Goal: Task Accomplishment & Management: Manage account settings

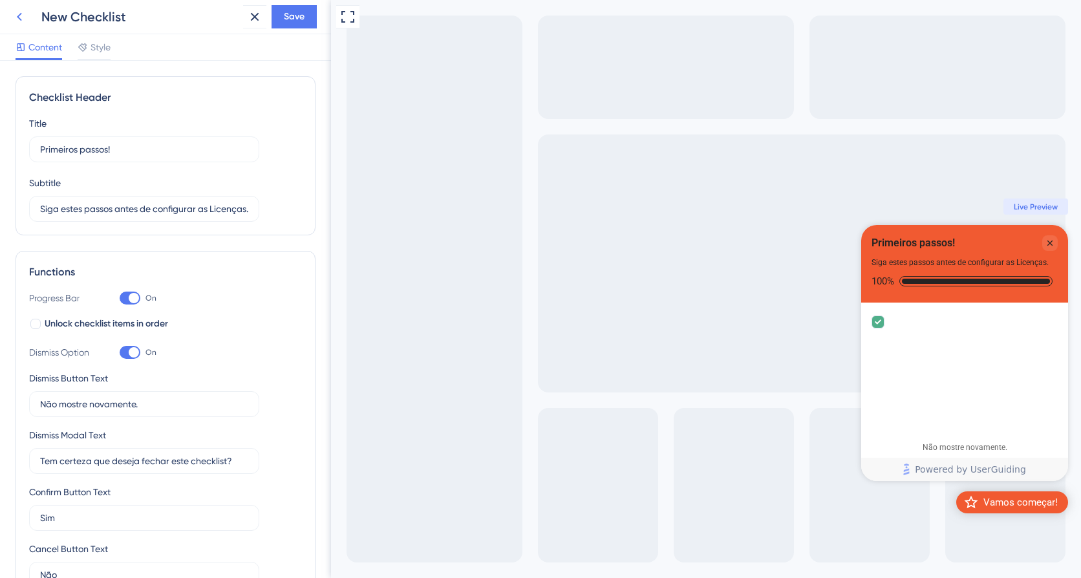
click at [21, 16] on icon at bounding box center [20, 17] width 16 height 16
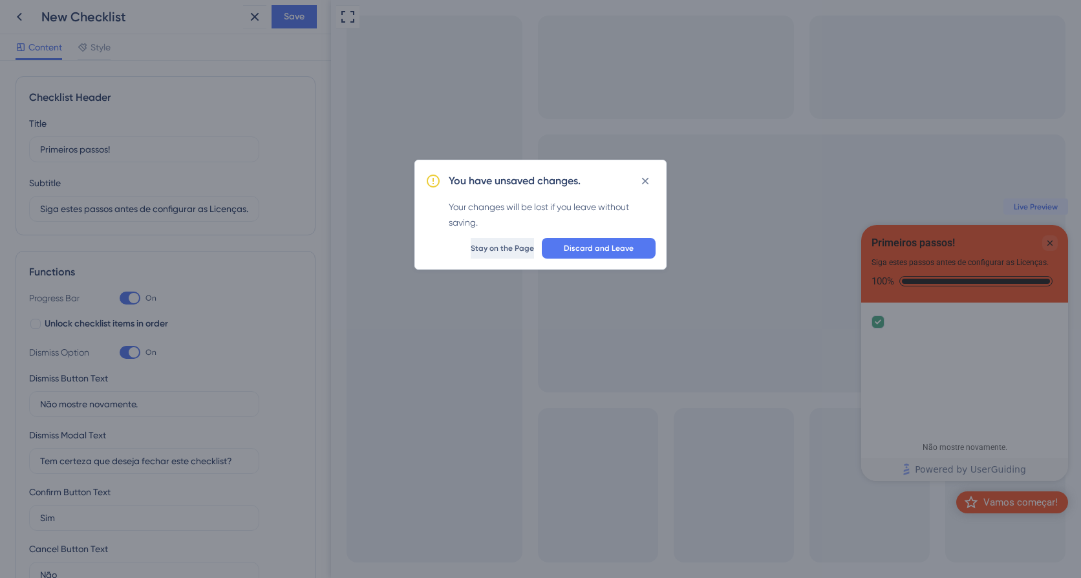
click at [487, 250] on span "Stay on the Page" at bounding box center [502, 248] width 63 height 10
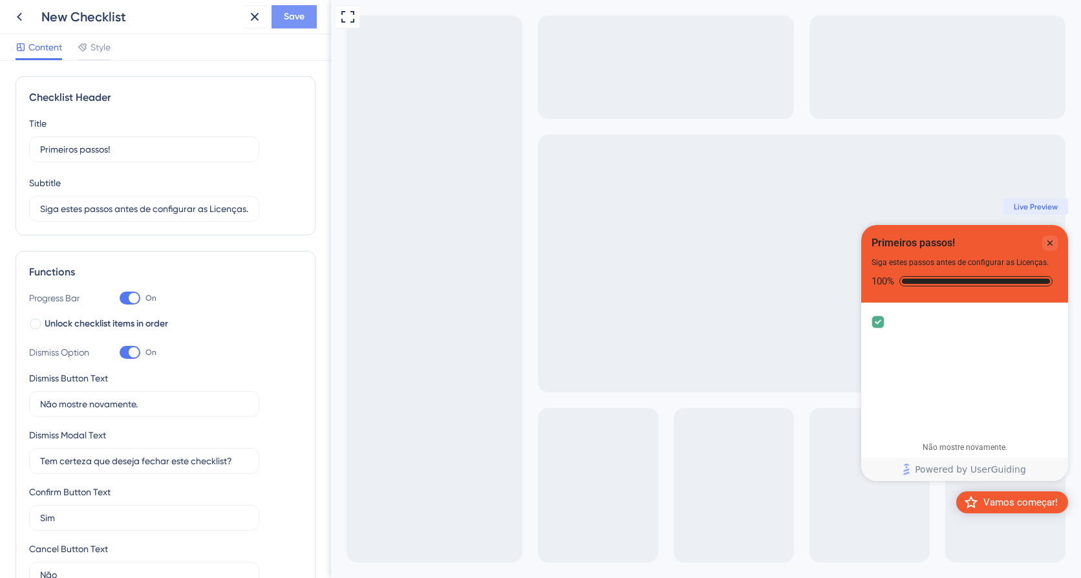
click at [289, 14] on span "Save" at bounding box center [294, 17] width 21 height 16
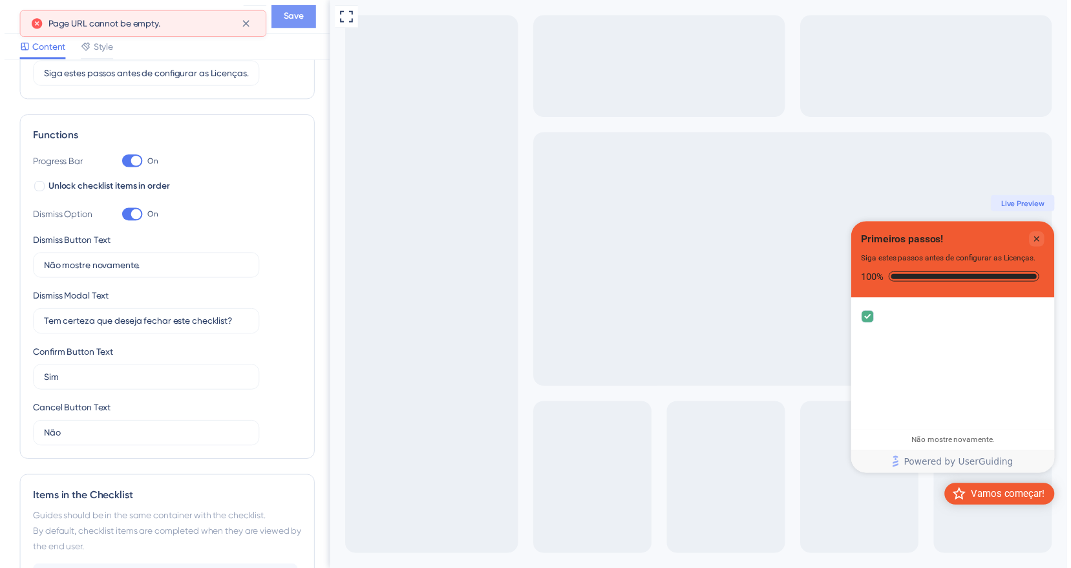
scroll to position [465, 0]
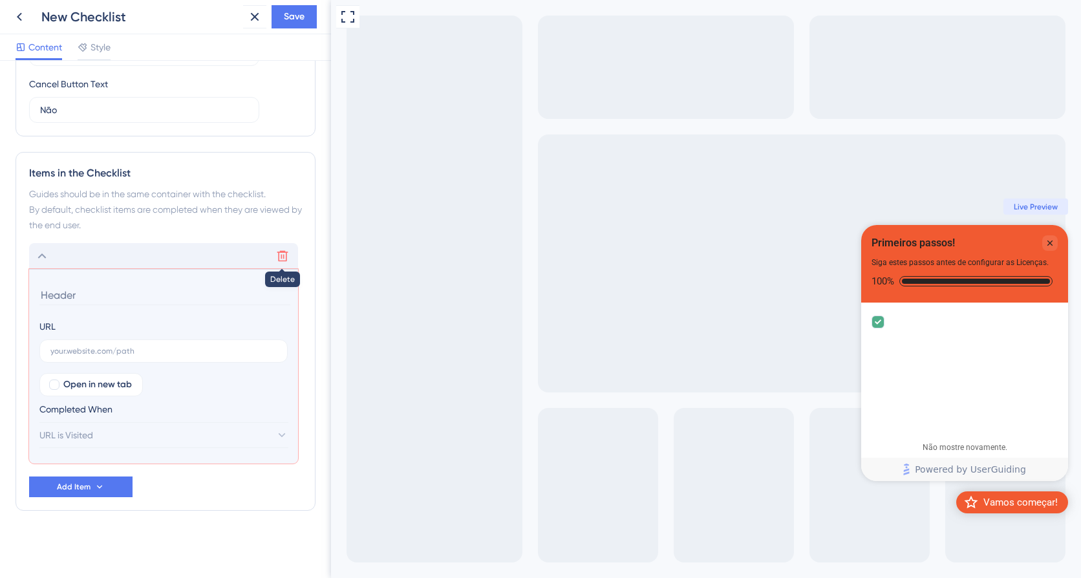
click at [285, 257] on icon at bounding box center [282, 256] width 13 height 13
click at [297, 17] on span "Save" at bounding box center [294, 17] width 21 height 16
click at [281, 261] on icon at bounding box center [282, 256] width 11 height 11
click at [260, 16] on icon at bounding box center [255, 17] width 16 height 16
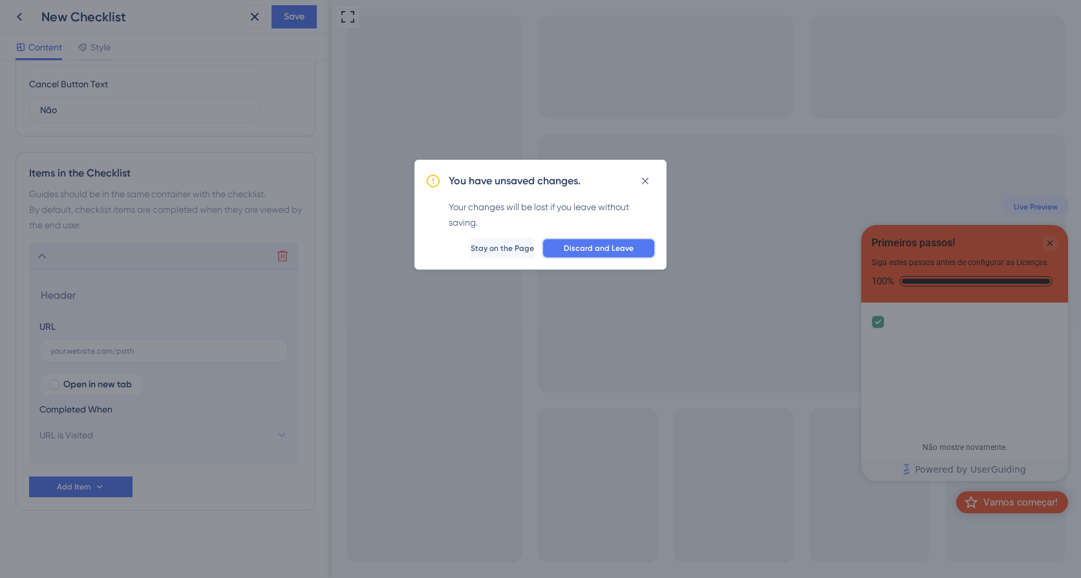
click at [614, 248] on span "Discard and Leave" at bounding box center [599, 248] width 70 height 10
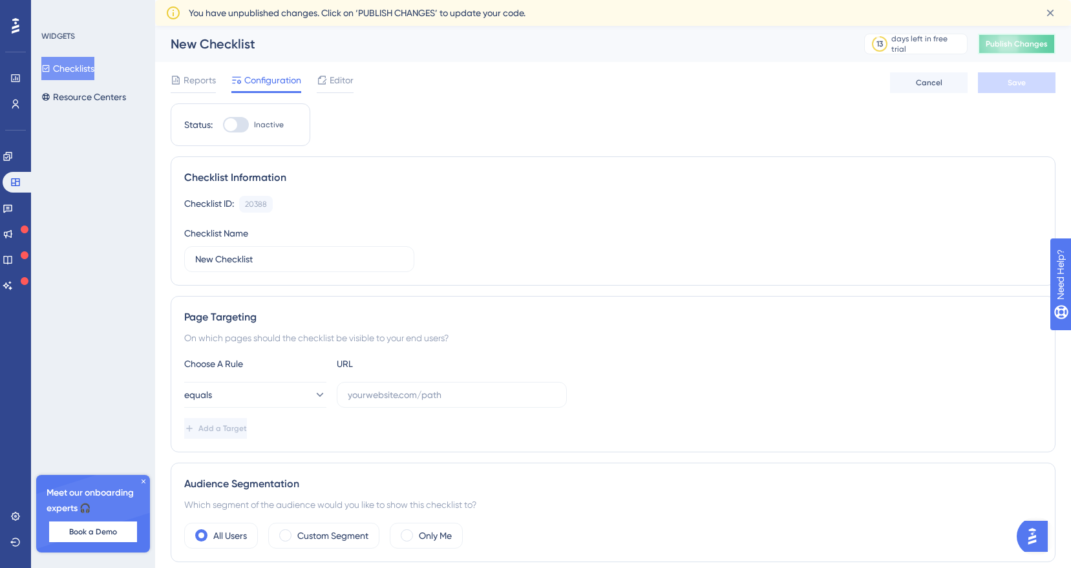
click at [1017, 42] on span "Publish Changes" at bounding box center [1017, 44] width 62 height 10
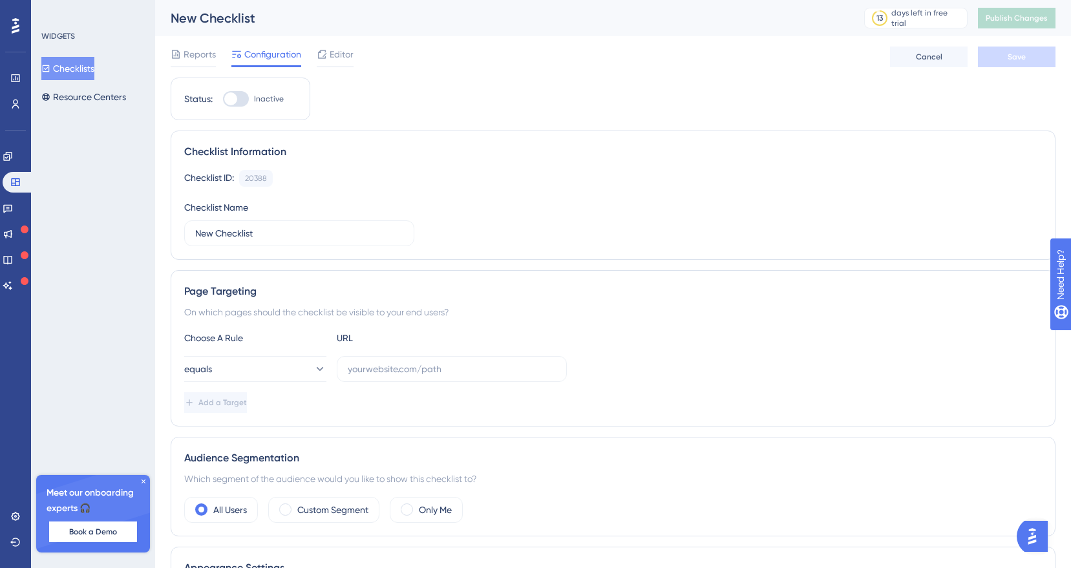
click at [250, 102] on label "Inactive" at bounding box center [253, 99] width 61 height 16
click at [223, 100] on input "Inactive" at bounding box center [222, 99] width 1 height 1
click at [235, 101] on div at bounding box center [230, 98] width 13 height 13
click at [223, 100] on input "Inactive" at bounding box center [222, 99] width 1 height 1
checkbox input "false"
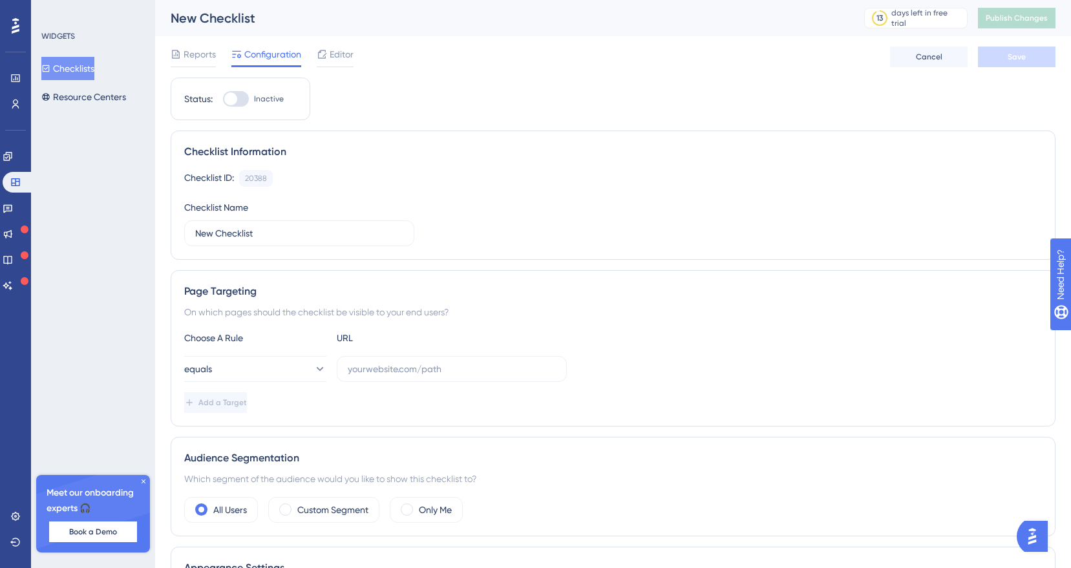
click at [277, 58] on span "Configuration" at bounding box center [272, 55] width 57 height 16
click at [345, 55] on span "Editor" at bounding box center [342, 55] width 24 height 16
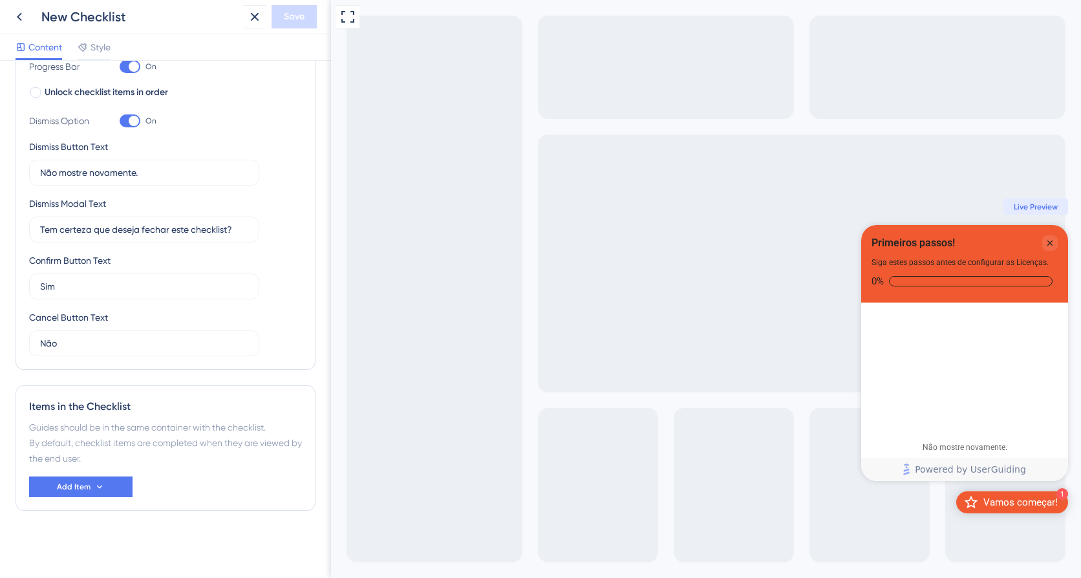
click at [395, 414] on div "Full Screen Preview 1 Vamos começar! Primeiros passos! Siga estes passos antes …" at bounding box center [706, 289] width 750 height 578
click at [222, 186] on label "Não mostre novamente." at bounding box center [144, 173] width 230 height 26
click at [222, 180] on input "Não mostre novamente." at bounding box center [144, 172] width 208 height 14
click at [116, 486] on button "Add Item" at bounding box center [80, 486] width 103 height 21
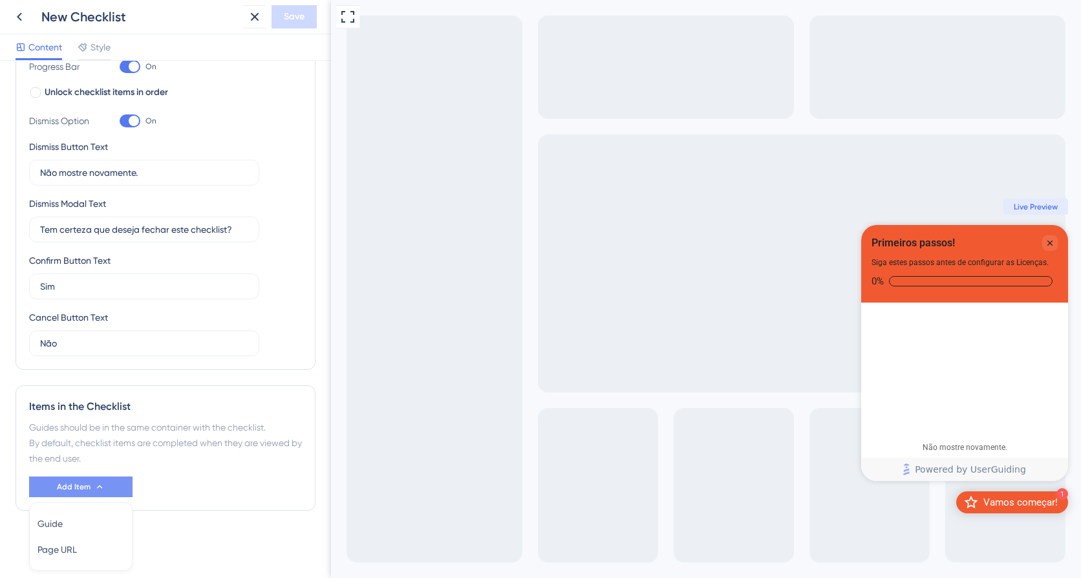
scroll to position [276, 0]
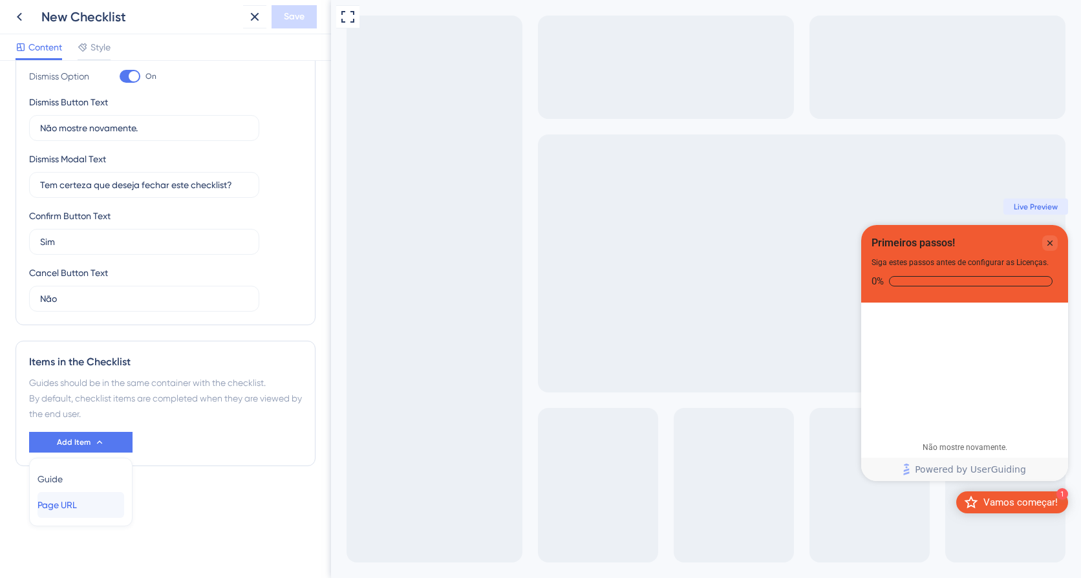
click at [77, 508] on span "Page URL" at bounding box center [56, 505] width 39 height 16
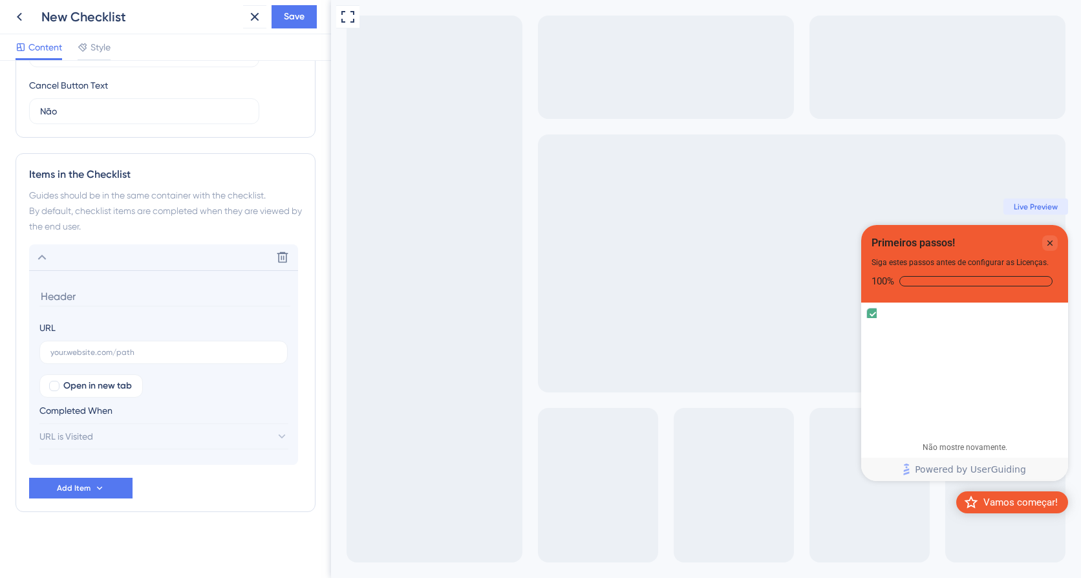
scroll to position [465, 0]
click at [151, 348] on input "text" at bounding box center [163, 351] width 226 height 9
paste input "[URL][DOMAIN_NAME]"
click at [115, 435] on button "URL is Visited" at bounding box center [163, 435] width 249 height 26
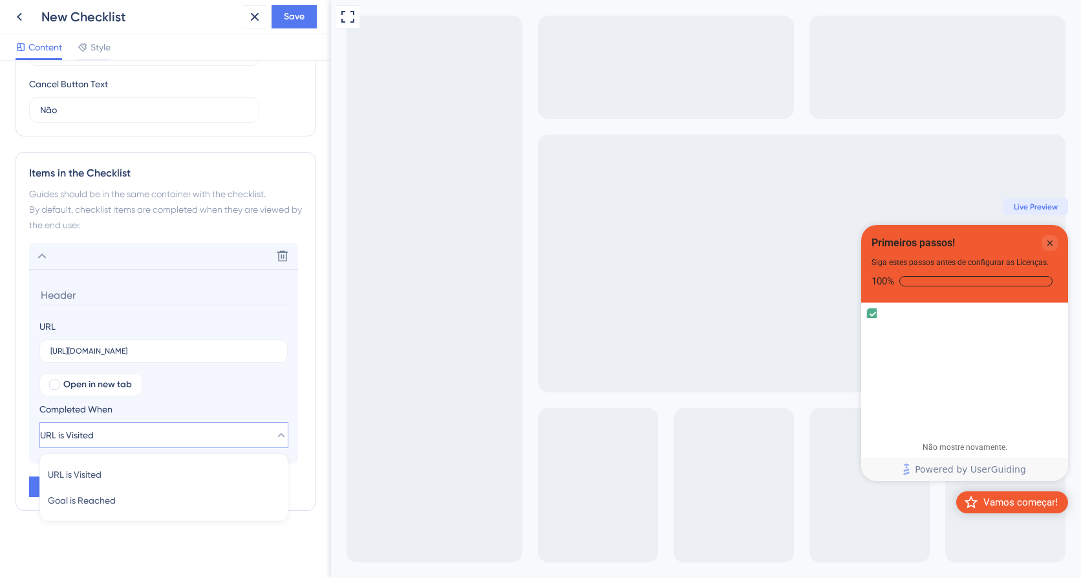
scroll to position [0, 0]
click at [237, 400] on div "Open in new tab Completed When URL is Visited URL is Visited URL is Visited Goa…" at bounding box center [163, 410] width 248 height 75
click at [297, 12] on span "Save" at bounding box center [294, 17] width 21 height 16
click at [299, 18] on span "Save" at bounding box center [294, 17] width 21 height 16
click at [50, 351] on input "[URL][DOMAIN_NAME]" at bounding box center [163, 351] width 226 height 9
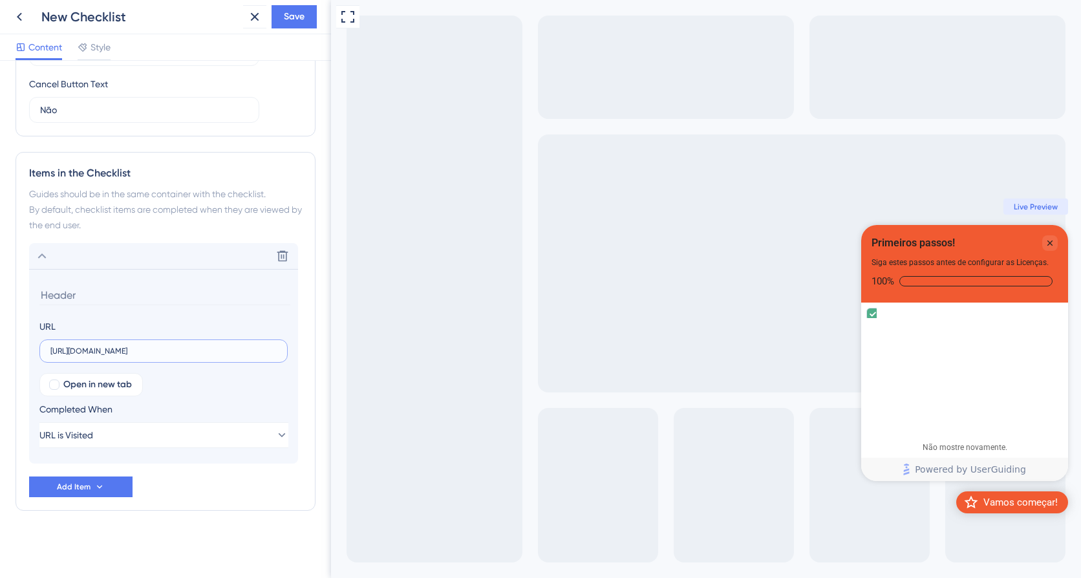
scroll to position [0, 193]
drag, startPoint x: 50, startPoint y: 351, endPoint x: 278, endPoint y: 353, distance: 227.6
click at [303, 355] on div "Items in the Checklist Guides should be in the same container with the checklis…" at bounding box center [166, 331] width 300 height 359
drag, startPoint x: 734, startPoint y: 278, endPoint x: 275, endPoint y: 351, distance: 464.8
click at [43, 351] on label "8921?context=%7B%22contextType%22%3A%22chat%22%7D" at bounding box center [163, 350] width 248 height 23
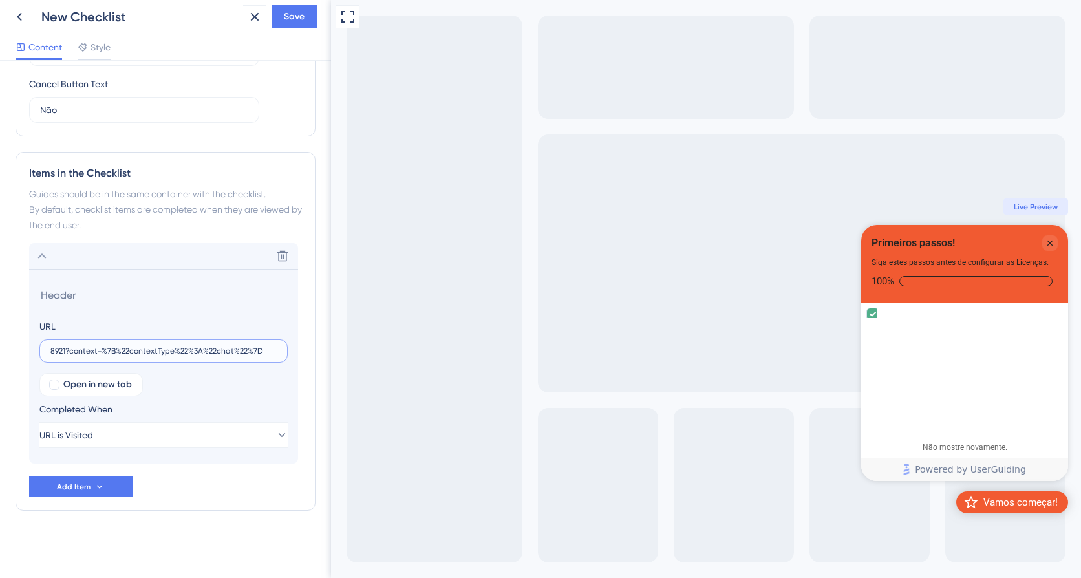
click at [50, 351] on input "8921?context=%7B%22contextType%22%3A%22chat%22%7D" at bounding box center [163, 351] width 226 height 9
click at [286, 352] on label "8921?context=%7B%22contextType%22%3A%22chat%22%7D" at bounding box center [163, 350] width 248 height 23
click at [277, 352] on input "8921?context=%7B%22contextType%22%3A%22chat%22%7D" at bounding box center [163, 351] width 226 height 9
click at [49, 356] on label "8921?context=%7B%22contextType%22%3A%22chat%22%7D" at bounding box center [163, 350] width 248 height 23
click at [50, 356] on input "8921?context=%7B%22contextType%22%3A%22chat%22%7D" at bounding box center [163, 351] width 226 height 9
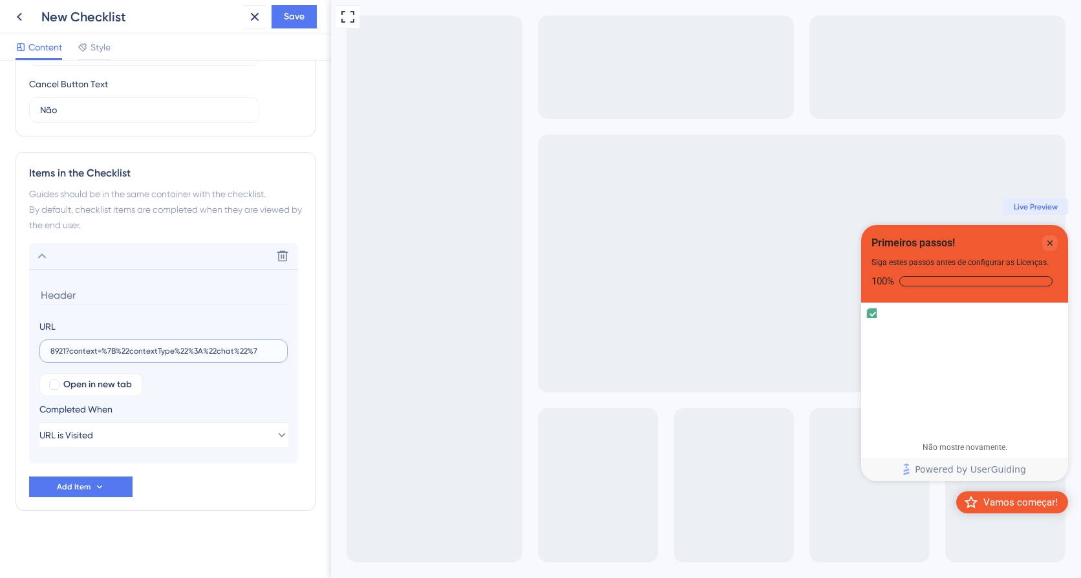
click at [274, 353] on input "8921?context=%7B%22contextType%22%3A%22chat%22%7" at bounding box center [163, 351] width 226 height 9
click at [268, 353] on input "8921?context=%7B%22contextType%22%3A%22chat%22%7" at bounding box center [163, 351] width 226 height 9
click at [275, 351] on input "8921?context=%7B%22contextType%22%3A%2" at bounding box center [163, 351] width 226 height 9
click at [198, 353] on input "8921?context=%7B%22contextType%22%3A%" at bounding box center [163, 351] width 226 height 9
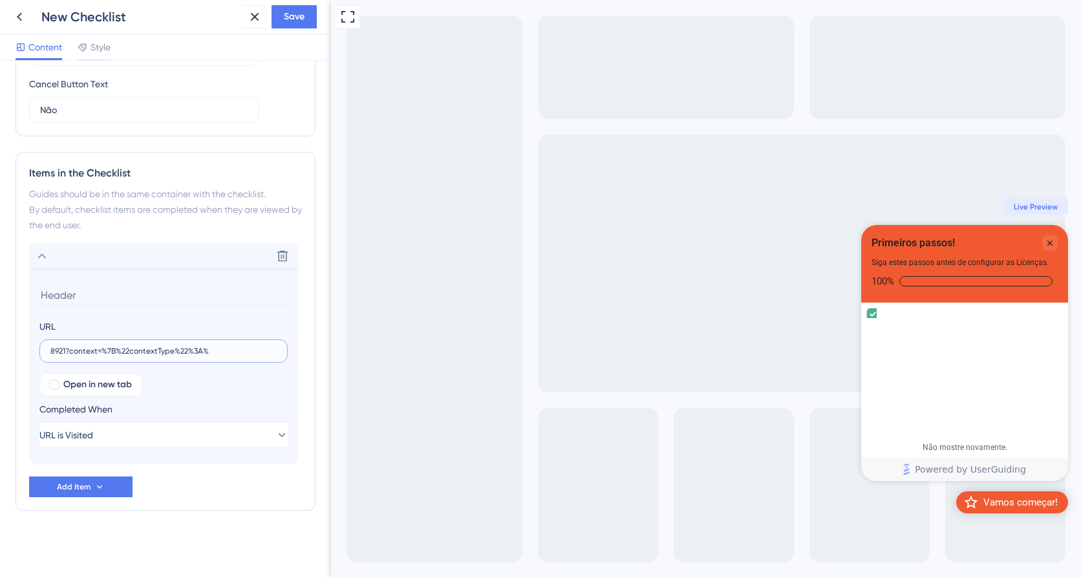
click at [219, 347] on input "8921?context=%7B%22contextType%22%3A%" at bounding box center [163, 351] width 226 height 9
type input "8921?context=%7B%22contextType%22%3A"
click at [255, 548] on div "Checklist Header Title Primeiros passos! Subtitle Siga estes passos antes de co…" at bounding box center [166, 86] width 300 height 951
drag, startPoint x: 217, startPoint y: 351, endPoint x: 25, endPoint y: 344, distance: 192.8
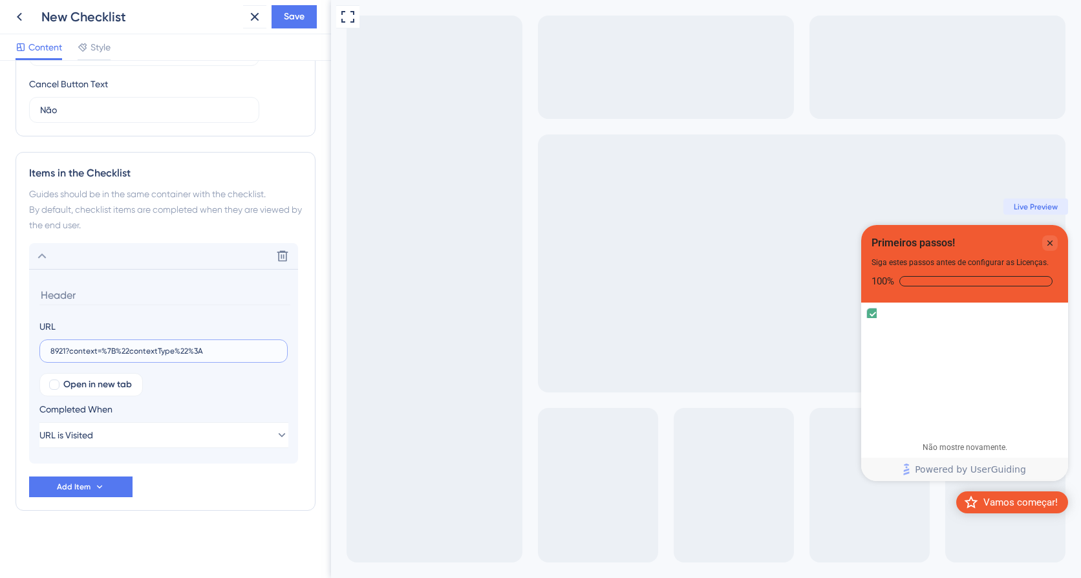
click at [25, 344] on div "Items in the Checklist Guides should be in the same container with the checklis…" at bounding box center [166, 331] width 300 height 359
paste input "[URL][DOMAIN_NAME]"
type input "[URL][DOMAIN_NAME]"
click at [287, 19] on span "Save" at bounding box center [294, 17] width 21 height 16
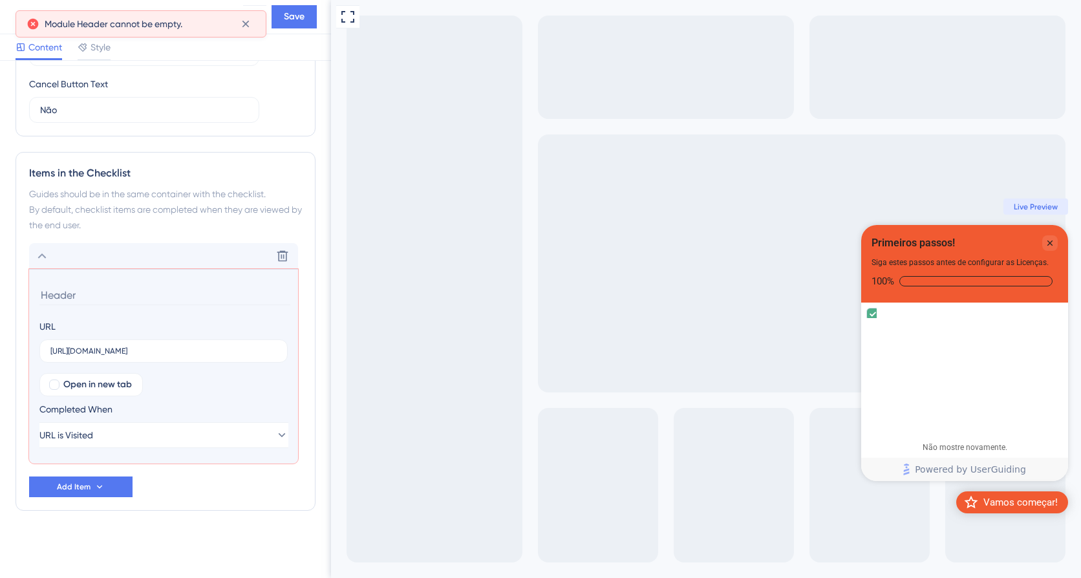
click at [140, 294] on input at bounding box center [164, 295] width 251 height 20
click at [89, 294] on input at bounding box center [164, 295] width 251 height 20
drag, startPoint x: 89, startPoint y: 294, endPoint x: 70, endPoint y: 296, distance: 18.9
click at [70, 296] on input at bounding box center [164, 295] width 251 height 20
click at [92, 295] on input at bounding box center [164, 295] width 251 height 20
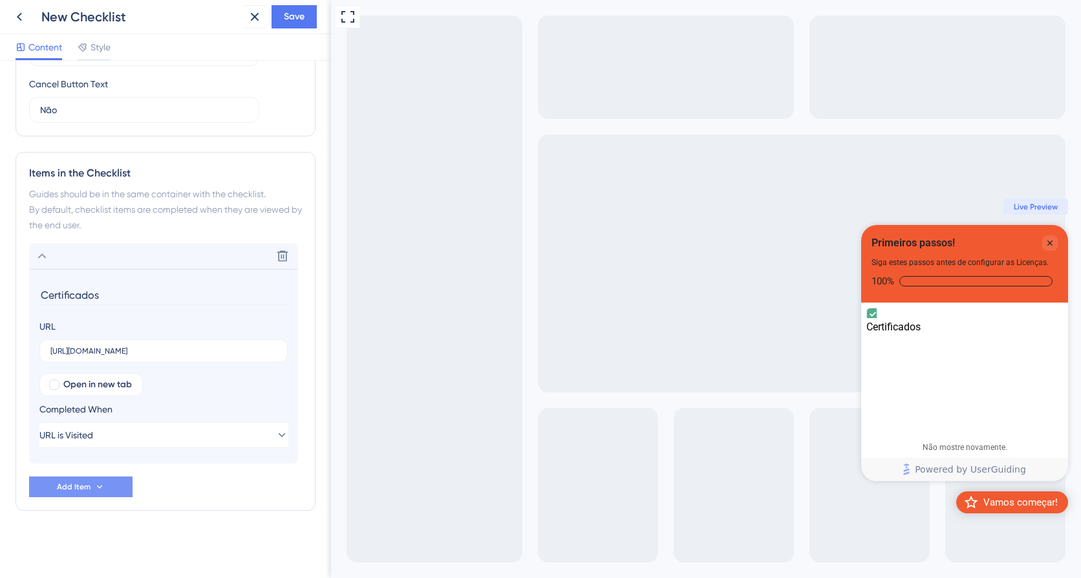
type input "Certificados"
click at [80, 488] on span "Add Item" at bounding box center [74, 487] width 34 height 10
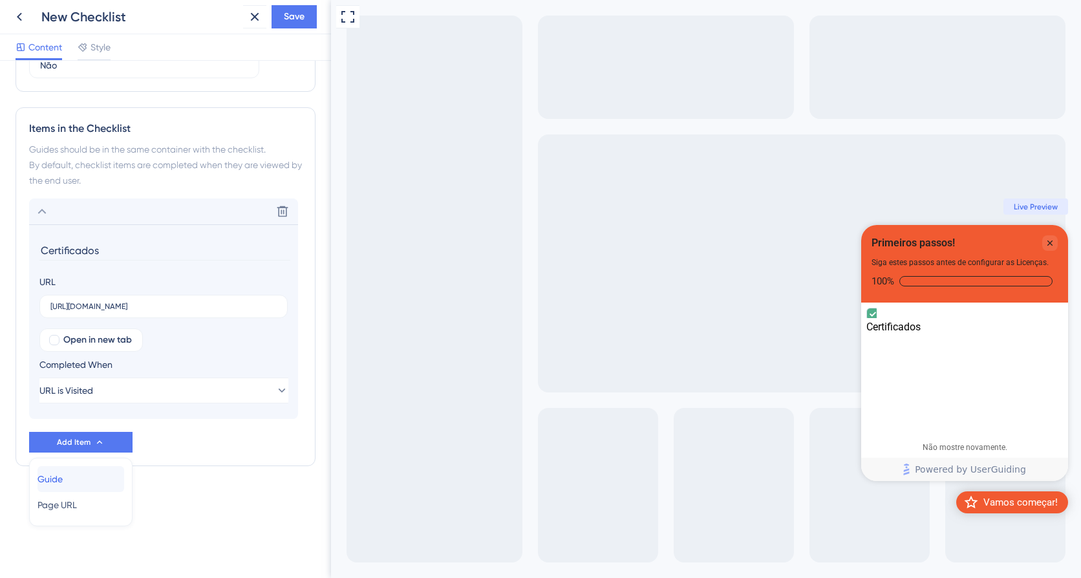
click at [83, 478] on div "Guide Guide" at bounding box center [80, 479] width 87 height 26
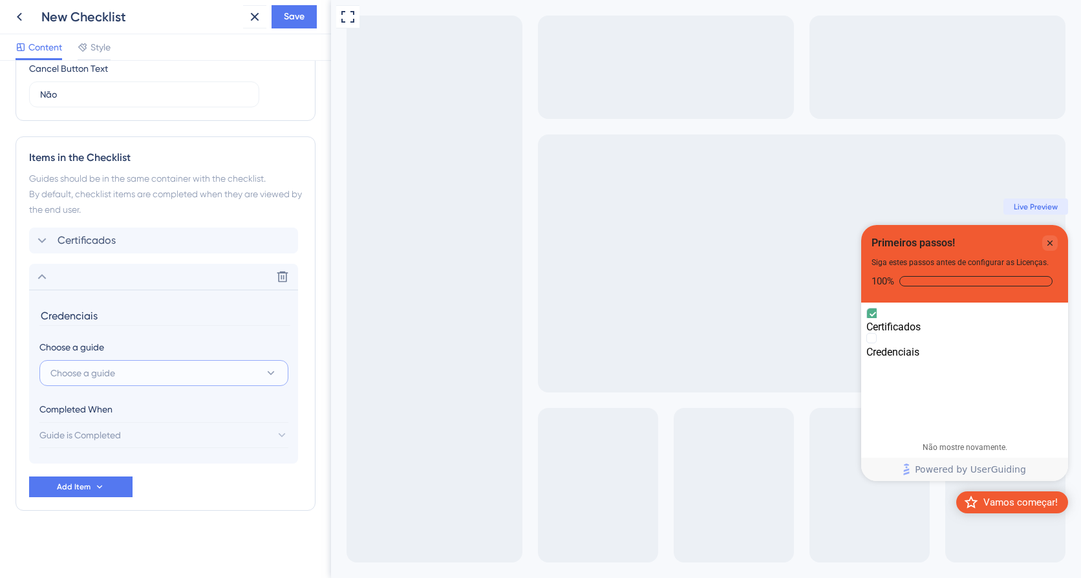
click at [169, 367] on button "Choose a guide" at bounding box center [163, 373] width 249 height 26
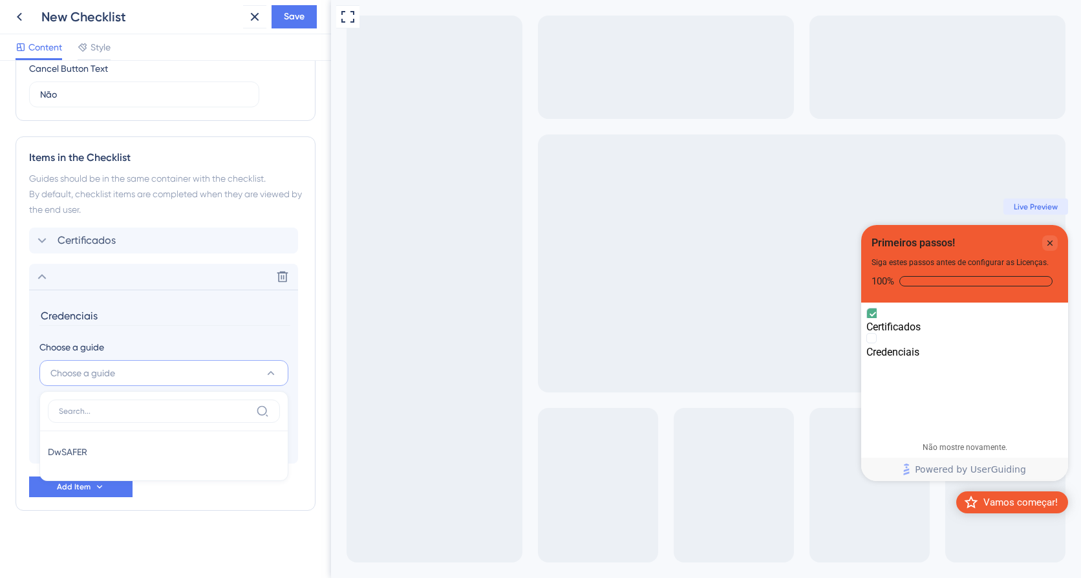
click at [161, 341] on div "Choose a guide" at bounding box center [163, 347] width 248 height 16
click at [275, 372] on icon at bounding box center [270, 373] width 13 height 13
click at [294, 398] on section "Credenciais Choose a guide Choose a guide DwSAFER DwSAFER Completed When Guide …" at bounding box center [163, 377] width 269 height 174
click at [189, 504] on div "Items in the Checklist Guides should be in the same container with the checklis…" at bounding box center [166, 323] width 300 height 374
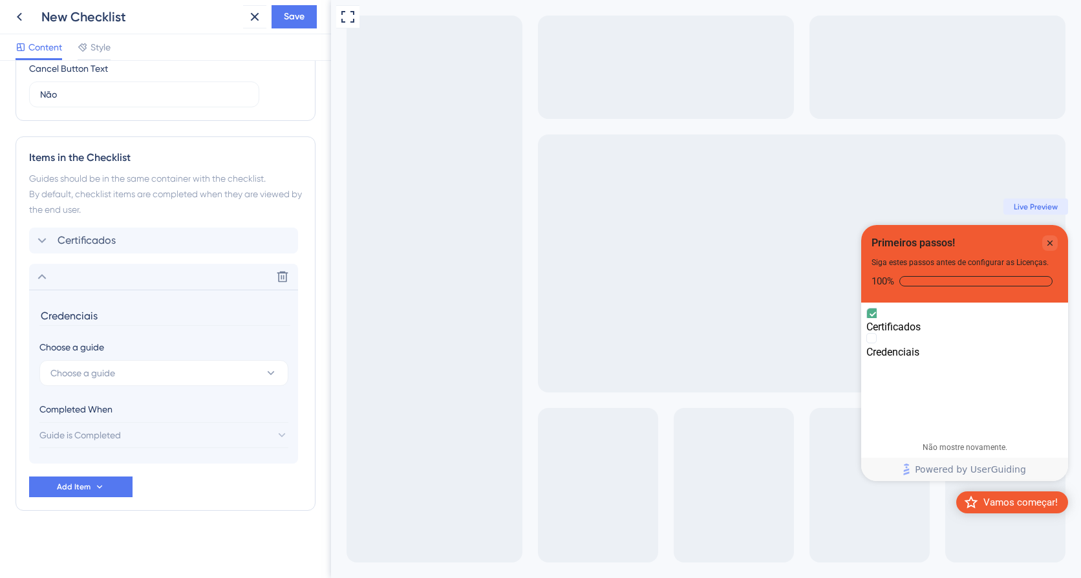
click at [74, 451] on section "Credenciais Choose a guide Choose a guide Completed When Guide is Completed" at bounding box center [163, 377] width 269 height 174
click at [118, 368] on button "Choose a guide" at bounding box center [163, 373] width 249 height 26
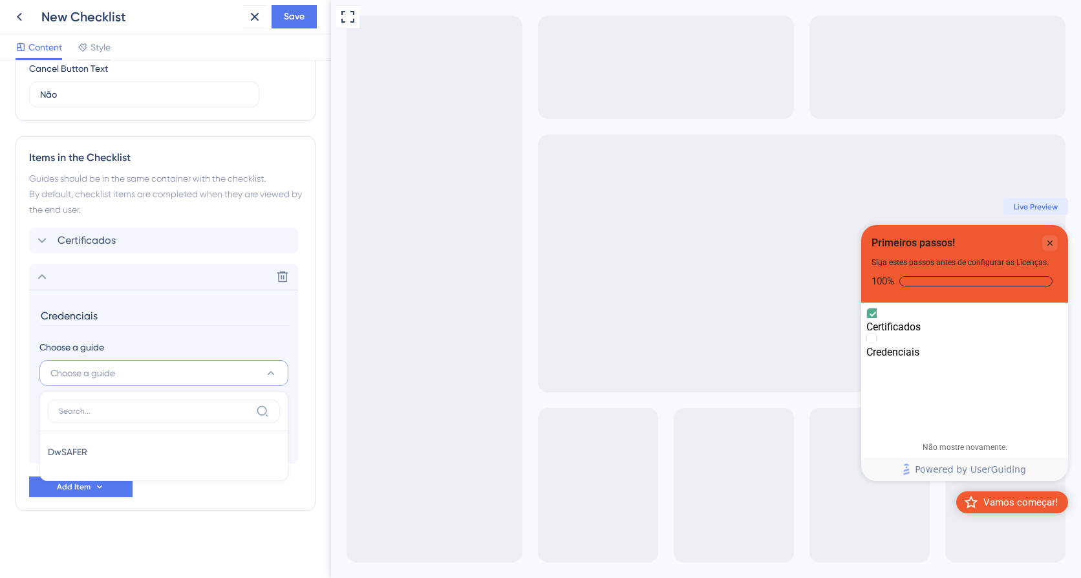
click at [124, 368] on button "Choose a guide" at bounding box center [163, 373] width 249 height 26
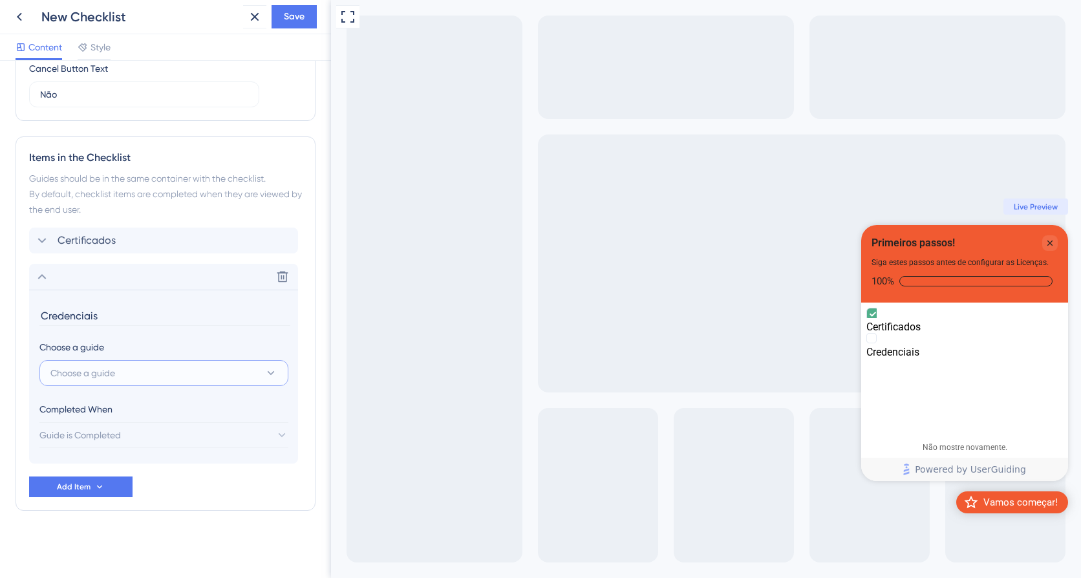
click at [115, 368] on span "Choose a guide" at bounding box center [82, 373] width 65 height 16
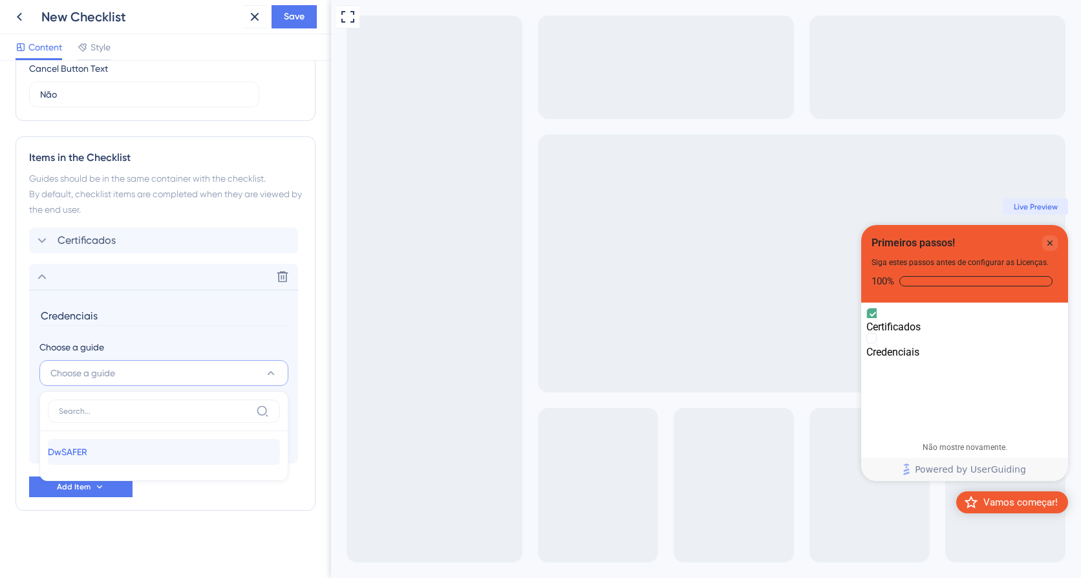
click at [87, 456] on span "DwSAFER" at bounding box center [67, 452] width 39 height 16
type input "DwSAFER"
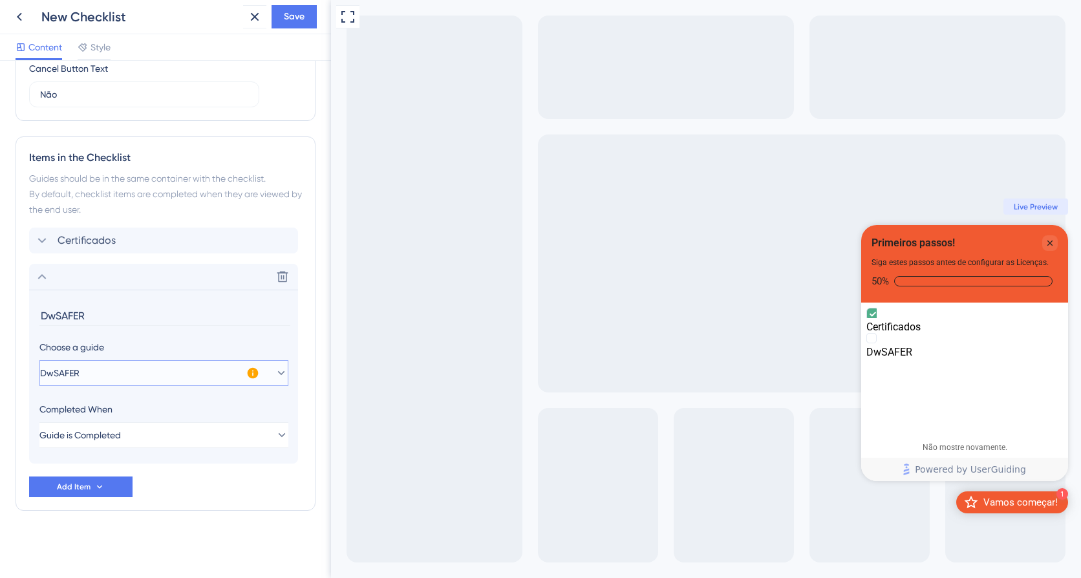
click at [277, 370] on button "DwSAFER" at bounding box center [163, 373] width 249 height 26
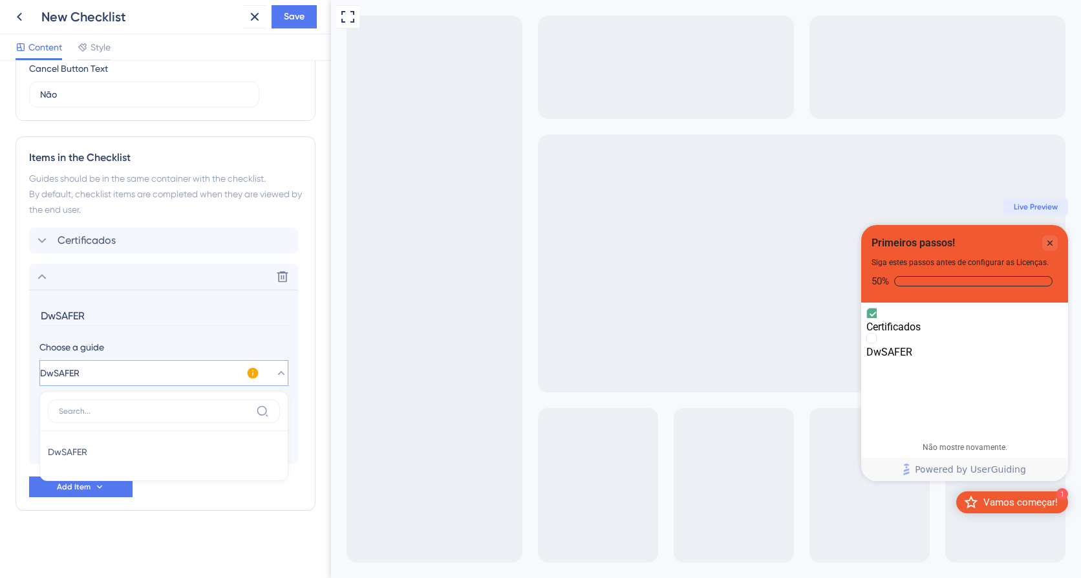
click at [122, 407] on input at bounding box center [155, 411] width 192 height 10
click at [169, 337] on section "DwSAFER Choose a guide DwSAFER DwSAFER DwSAFER Completed When Guide is Complete…" at bounding box center [163, 377] width 269 height 174
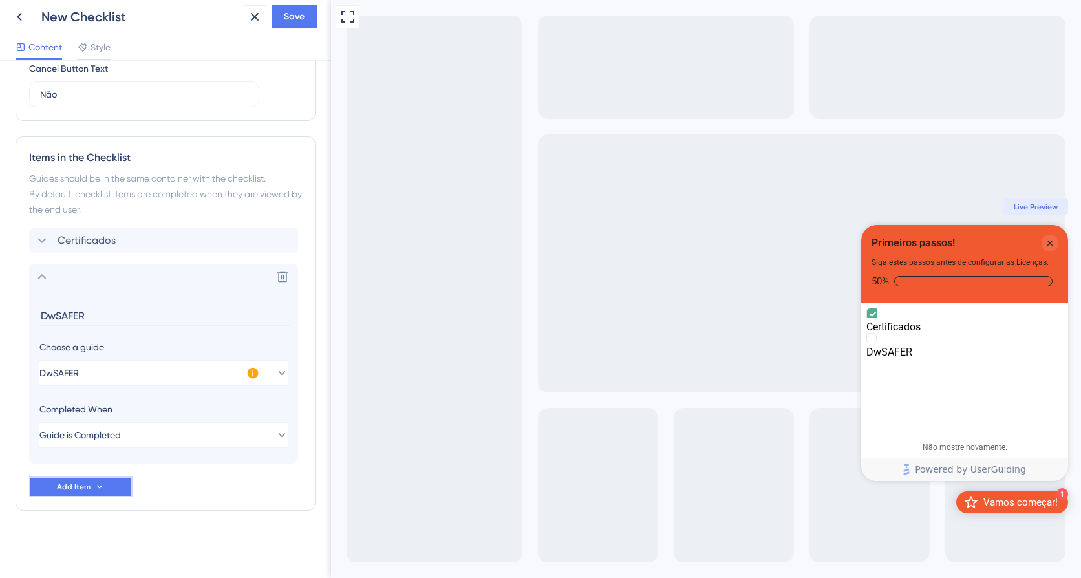
click at [94, 487] on icon at bounding box center [99, 487] width 10 height 10
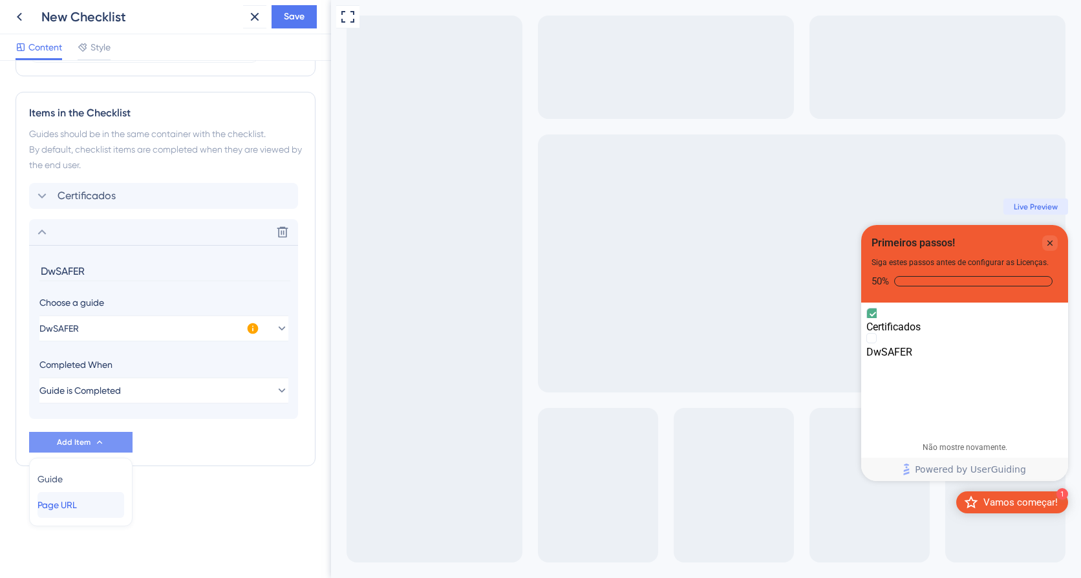
click at [77, 501] on span "Page URL" at bounding box center [56, 505] width 39 height 16
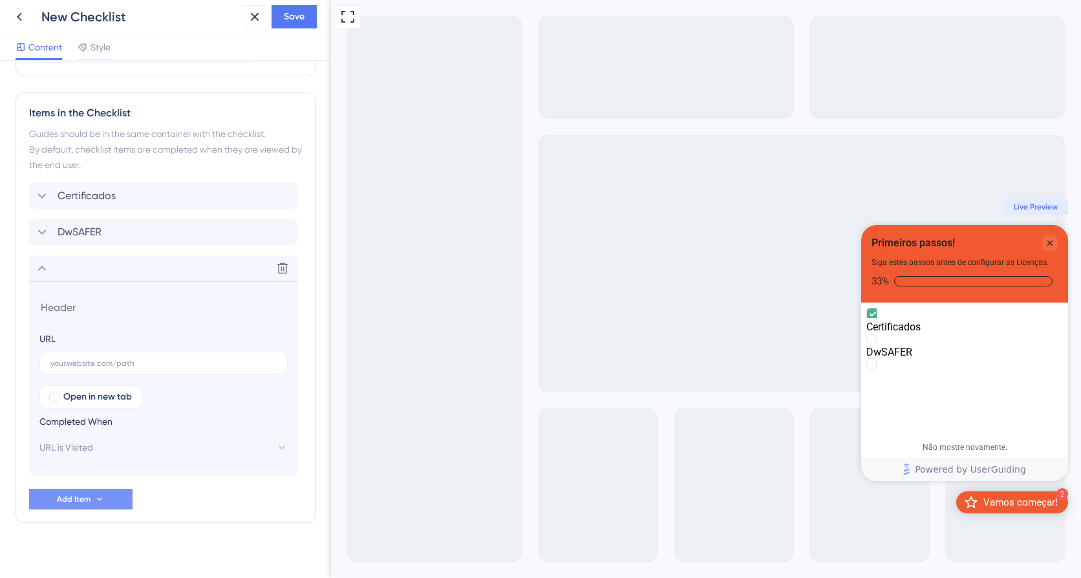
scroll to position [537, 0]
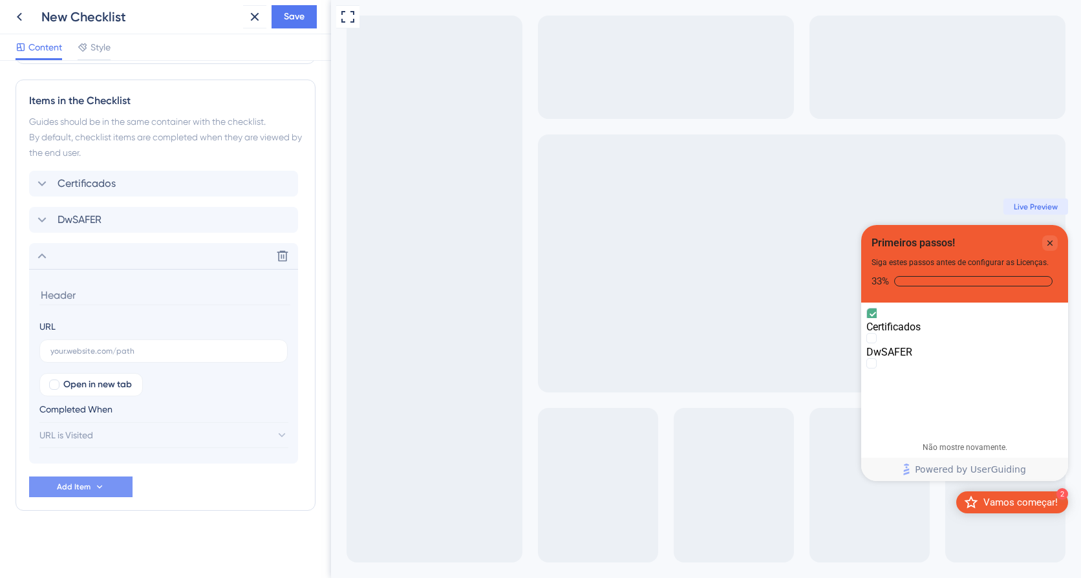
click at [280, 219] on div "DwSAFER" at bounding box center [163, 220] width 269 height 26
click at [237, 221] on div "Certificados DwSAFER Delete URL Open in new tab Completed When URL is Visited" at bounding box center [165, 317] width 273 height 293
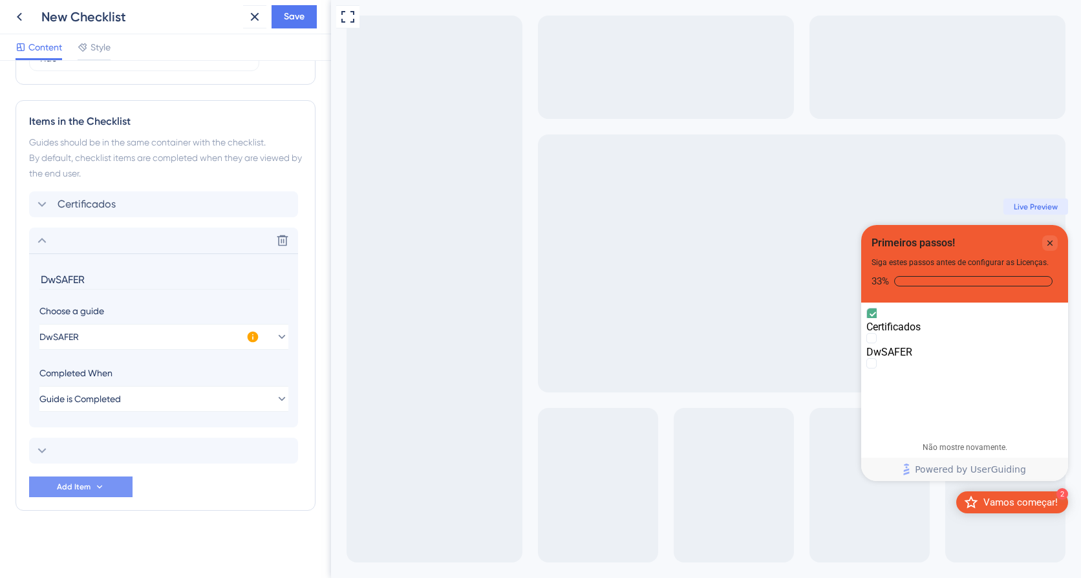
scroll to position [517, 0]
click at [284, 240] on icon at bounding box center [282, 240] width 13 height 13
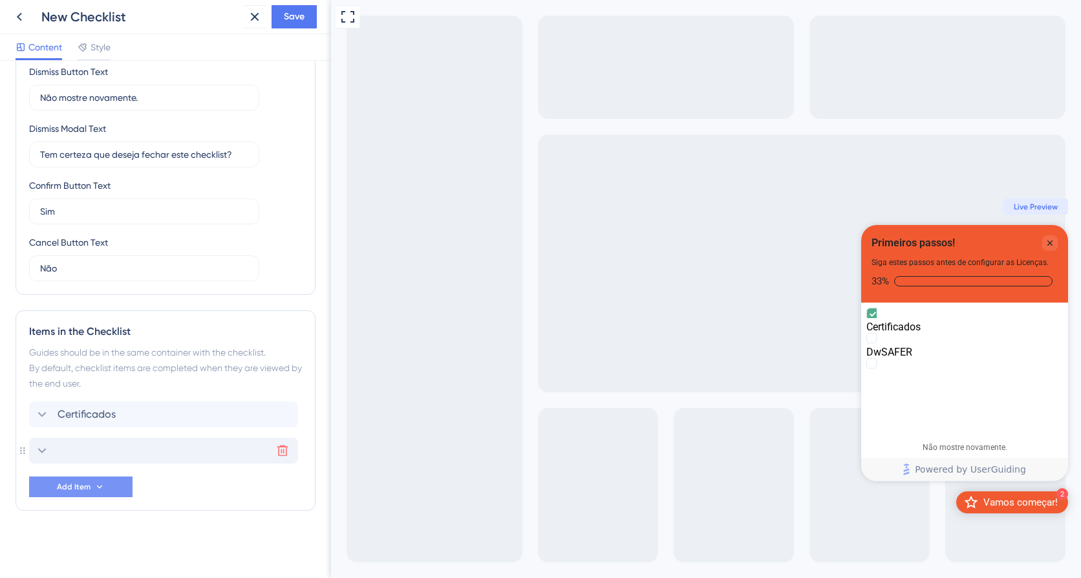
scroll to position [306, 0]
click at [170, 455] on div "Delete" at bounding box center [163, 451] width 269 height 26
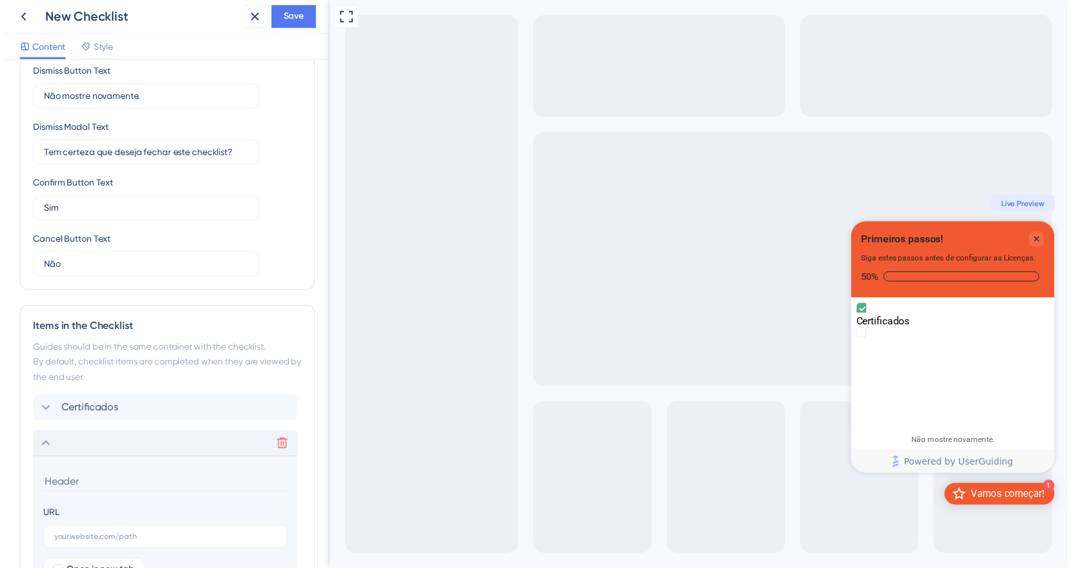
scroll to position [501, 0]
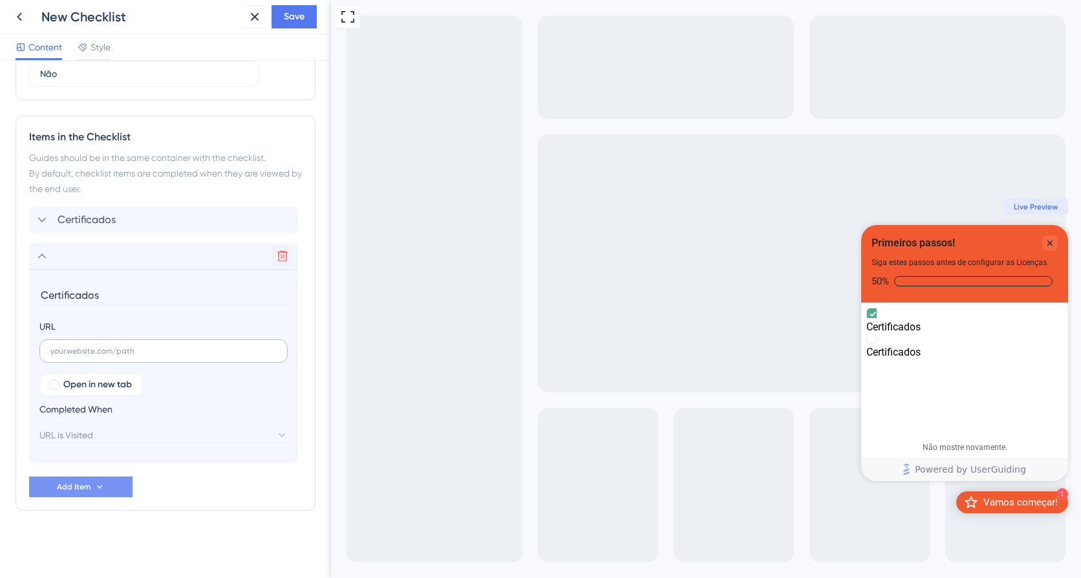
type input "Certificados"
click at [116, 344] on label at bounding box center [163, 350] width 248 height 23
click at [116, 347] on input "text" at bounding box center [163, 351] width 226 height 9
click at [445, 522] on div "Full Screen Preview 1 Vamos começar! Primeiros passos! Siga estes passos antes …" at bounding box center [706, 289] width 750 height 578
click at [157, 348] on input "text" at bounding box center [163, 351] width 226 height 9
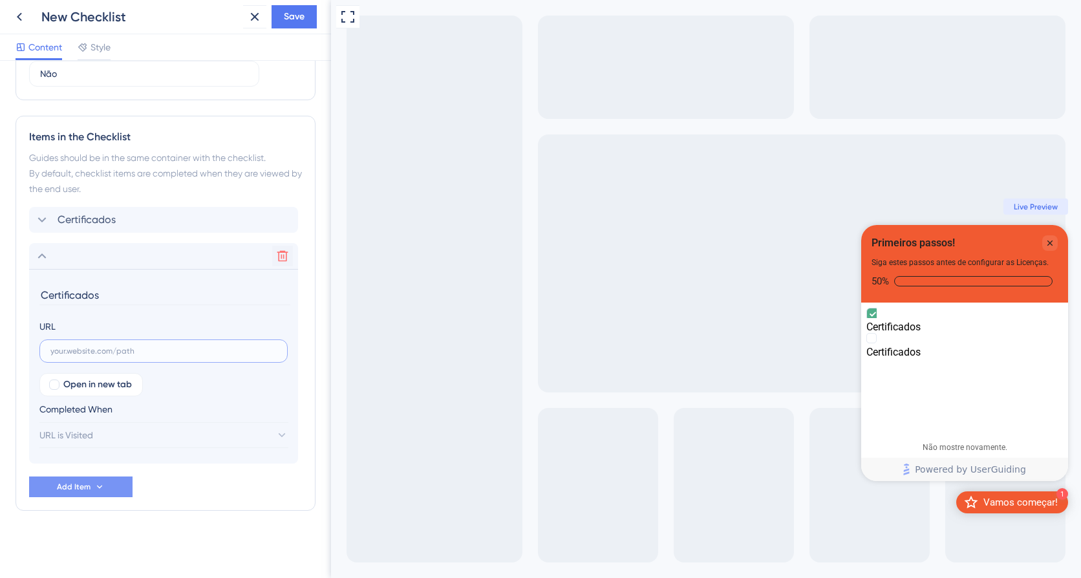
paste input "[URL][DOMAIN_NAME]"
type input "[URL][DOMAIN_NAME]"
click at [150, 481] on div "Certificados Delete Certificados URL [URL][DOMAIN_NAME] Open in new tab Complet…" at bounding box center [165, 352] width 273 height 290
click at [303, 17] on span "Save" at bounding box center [294, 17] width 21 height 16
click at [22, 15] on icon at bounding box center [20, 17] width 16 height 16
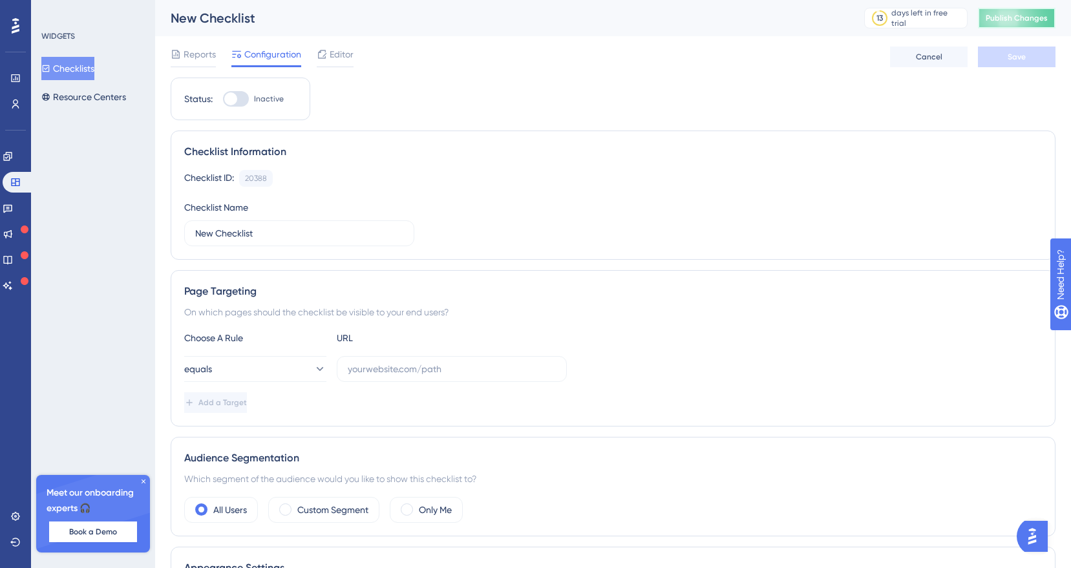
click at [1027, 21] on span "Publish Changes" at bounding box center [1017, 18] width 62 height 10
click at [246, 96] on div at bounding box center [236, 99] width 26 height 16
click at [223, 99] on input "Inactive" at bounding box center [222, 99] width 1 height 1
checkbox input "false"
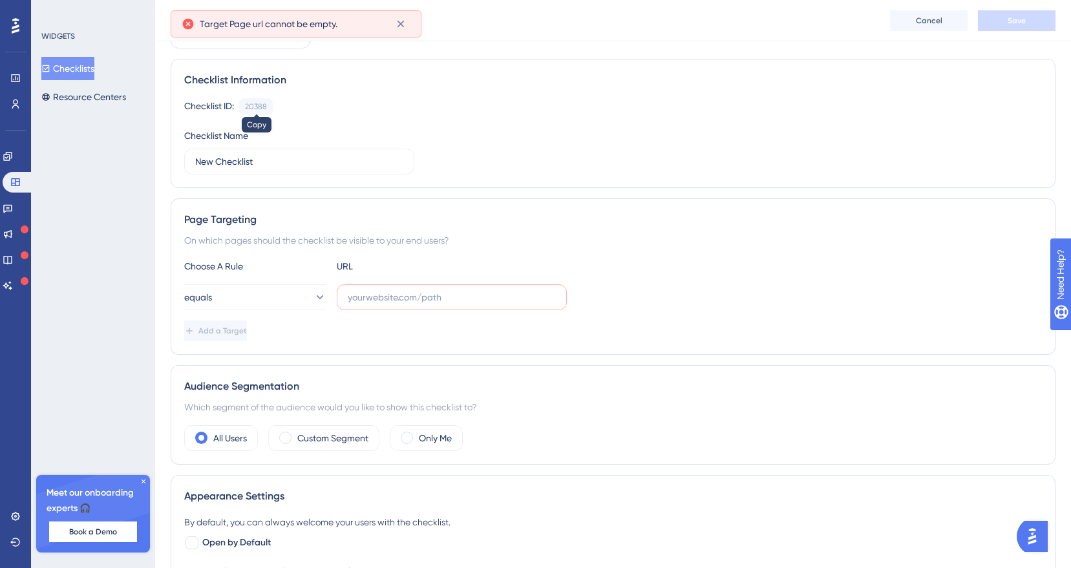
scroll to position [85, 0]
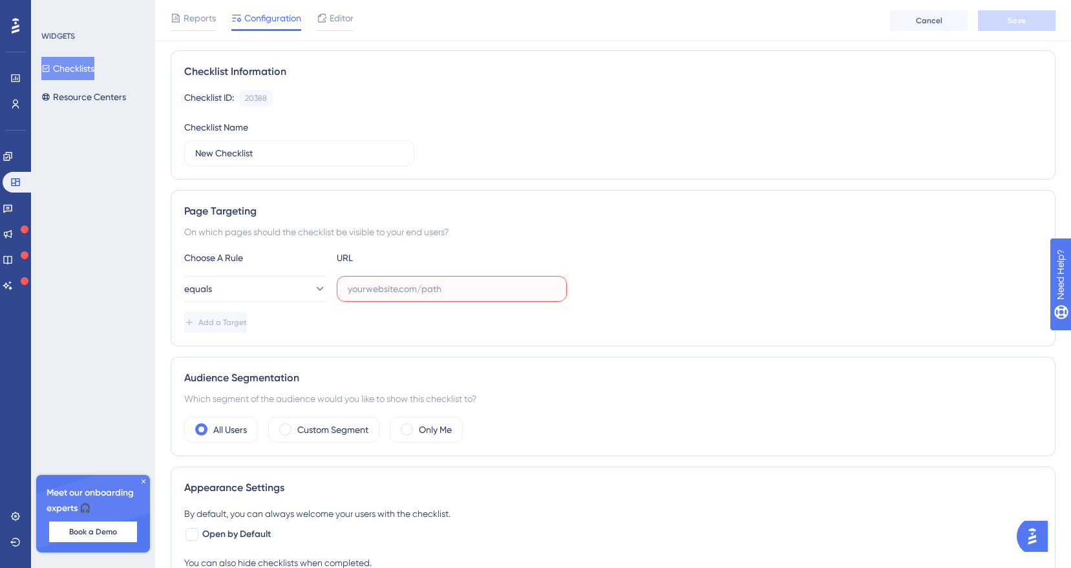
click at [454, 289] on input "text" at bounding box center [452, 289] width 208 height 14
click at [534, 514] on div "By default, you can always welcome your users with the checklist." at bounding box center [613, 514] width 858 height 16
click at [414, 287] on input "text" at bounding box center [452, 289] width 208 height 14
click at [443, 288] on input "text" at bounding box center [452, 289] width 208 height 14
click at [272, 292] on button "equals" at bounding box center [255, 289] width 142 height 26
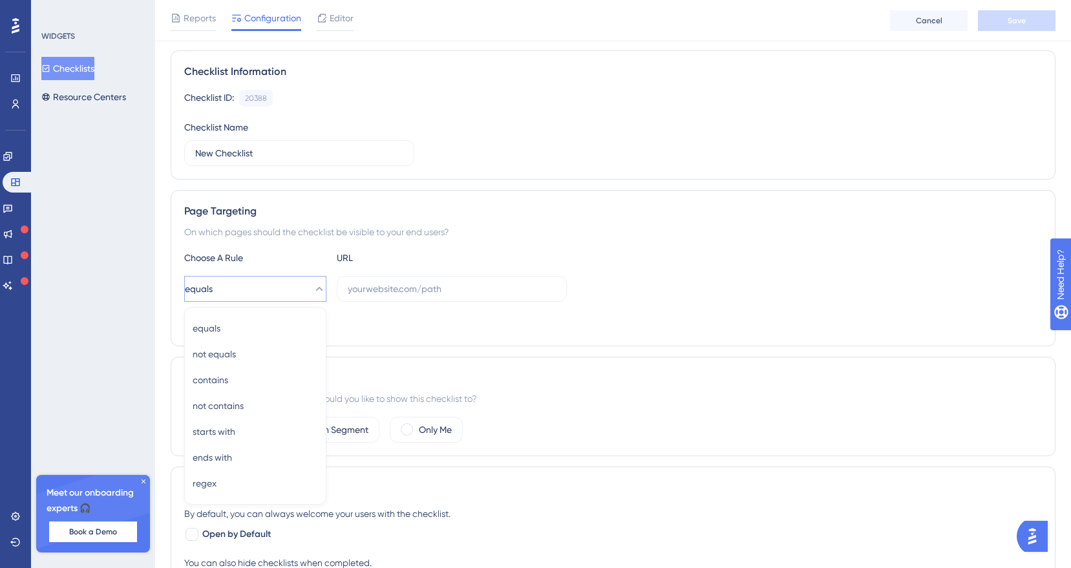
scroll to position [200, 0]
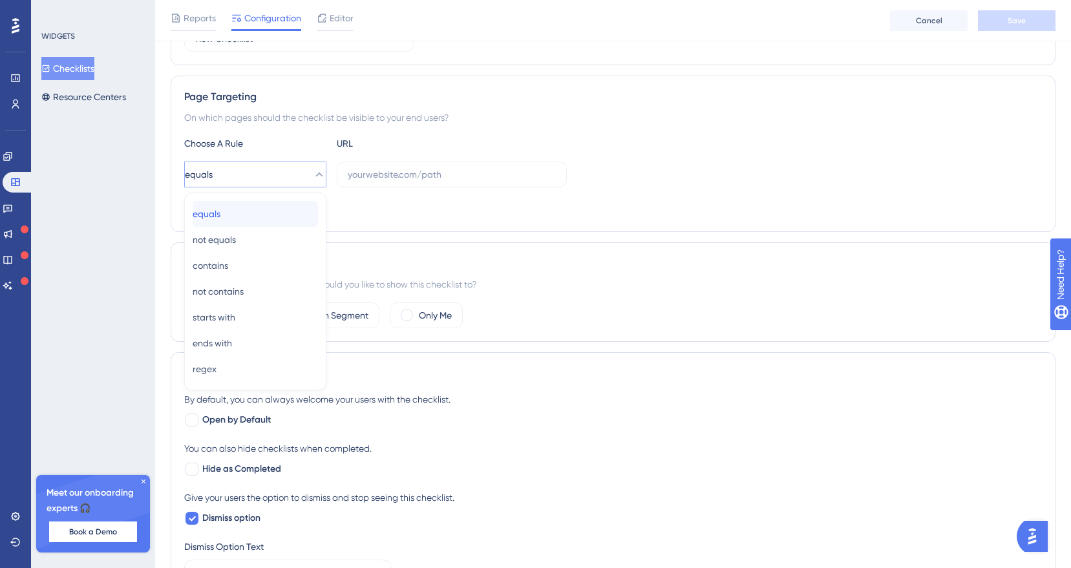
click at [256, 215] on div "equals equals" at bounding box center [255, 214] width 125 height 26
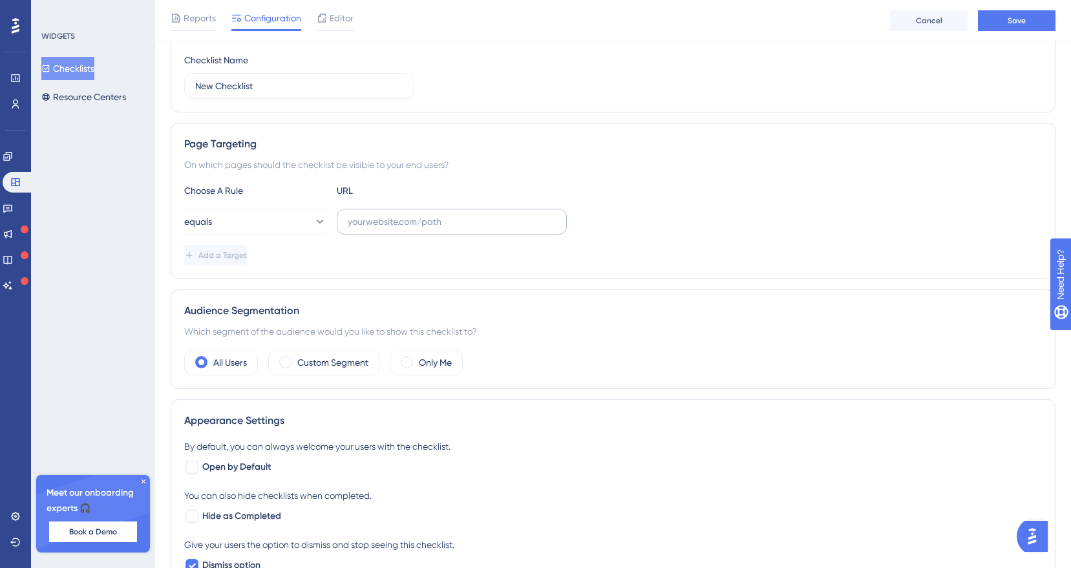
scroll to position [91, 0]
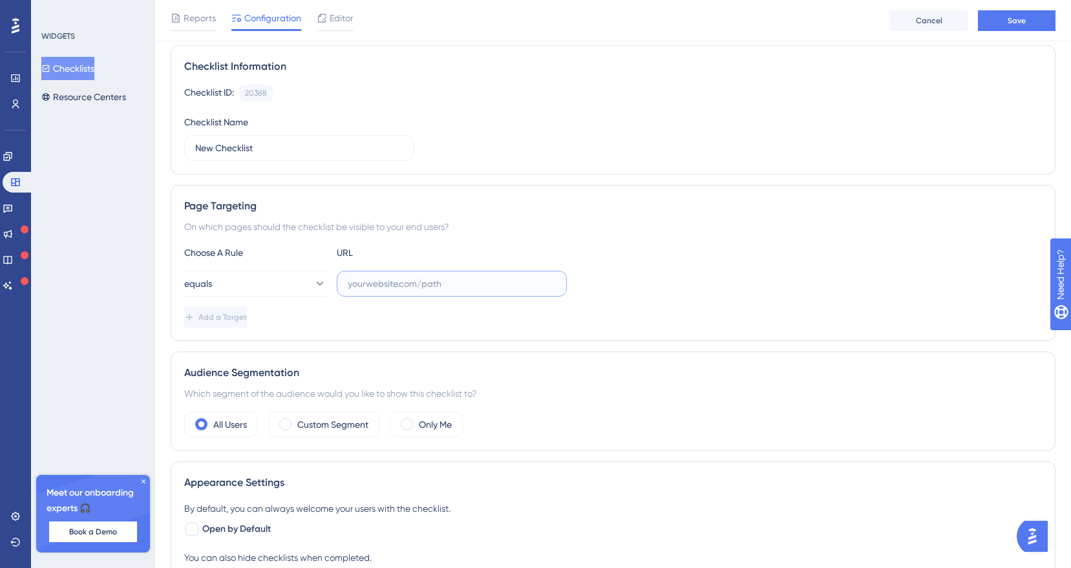
click at [434, 288] on input "text" at bounding box center [452, 284] width 208 height 14
paste input "[URL][DOMAIN_NAME]"
drag, startPoint x: 555, startPoint y: 284, endPoint x: 491, endPoint y: 283, distance: 63.4
click at [491, 283] on input "[URL][DOMAIN_NAME]" at bounding box center [452, 284] width 208 height 14
type input "[URL][DOMAIN_NAME]"
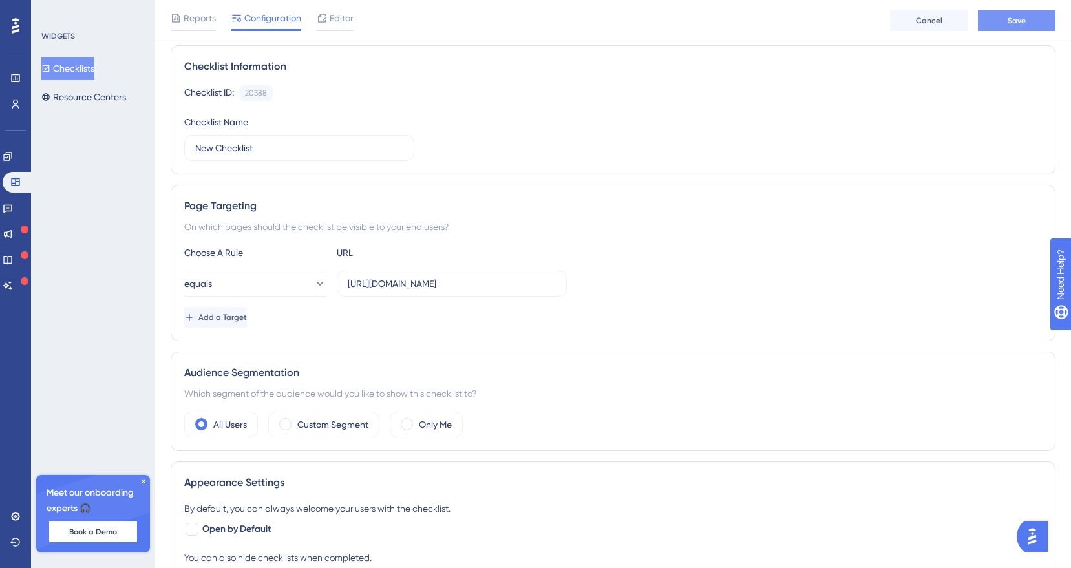
click at [1010, 18] on span "Save" at bounding box center [1017, 21] width 18 height 10
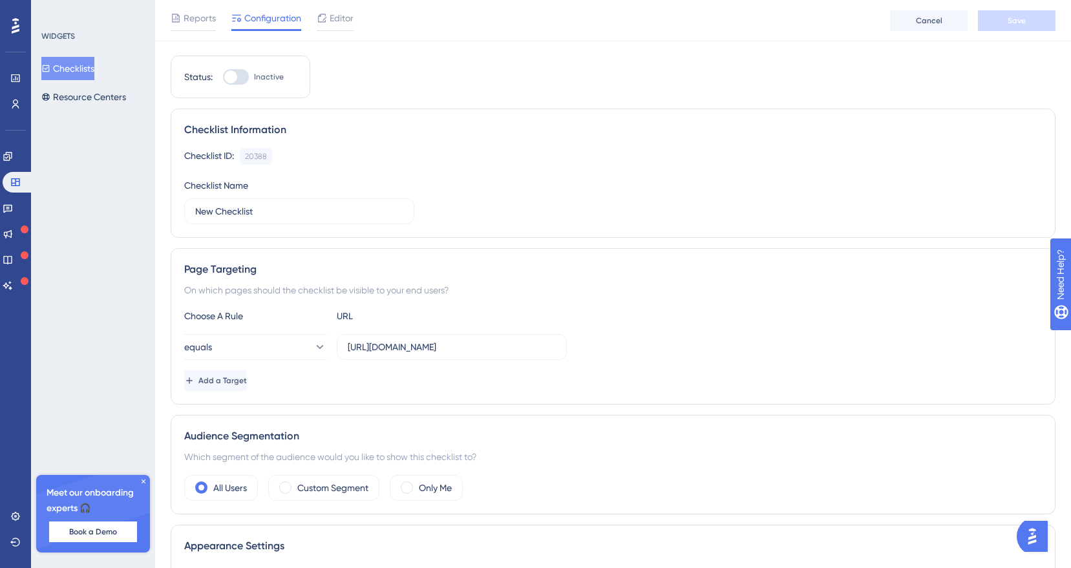
scroll to position [0, 0]
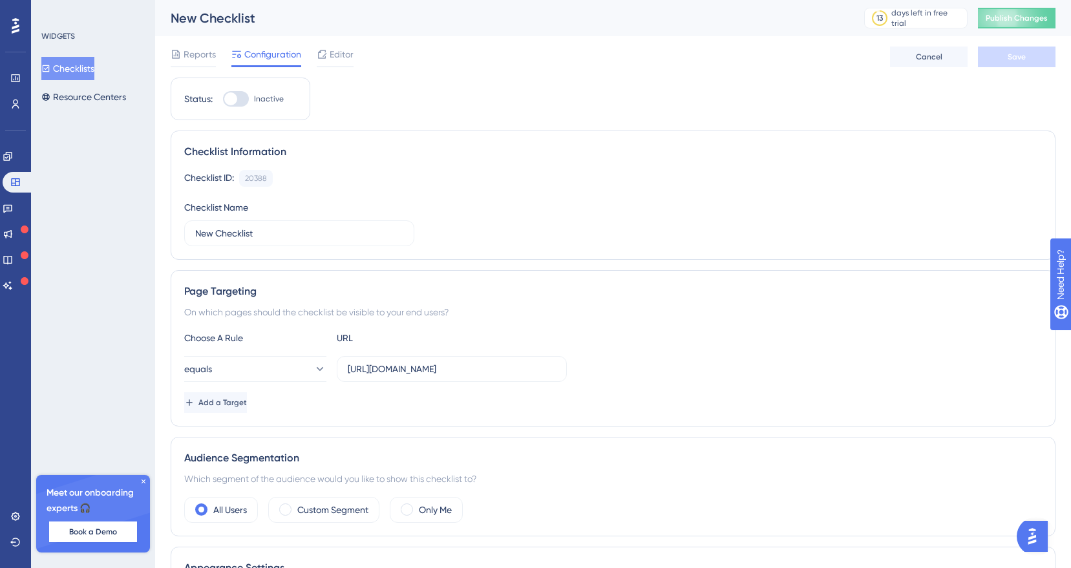
click at [233, 96] on div at bounding box center [230, 98] width 13 height 13
click at [223, 99] on input "Inactive" at bounding box center [222, 99] width 1 height 1
checkbox input "true"
click at [1027, 59] on button "Save" at bounding box center [1017, 57] width 78 height 21
click at [1020, 19] on span "Publish Changes" at bounding box center [1017, 18] width 62 height 10
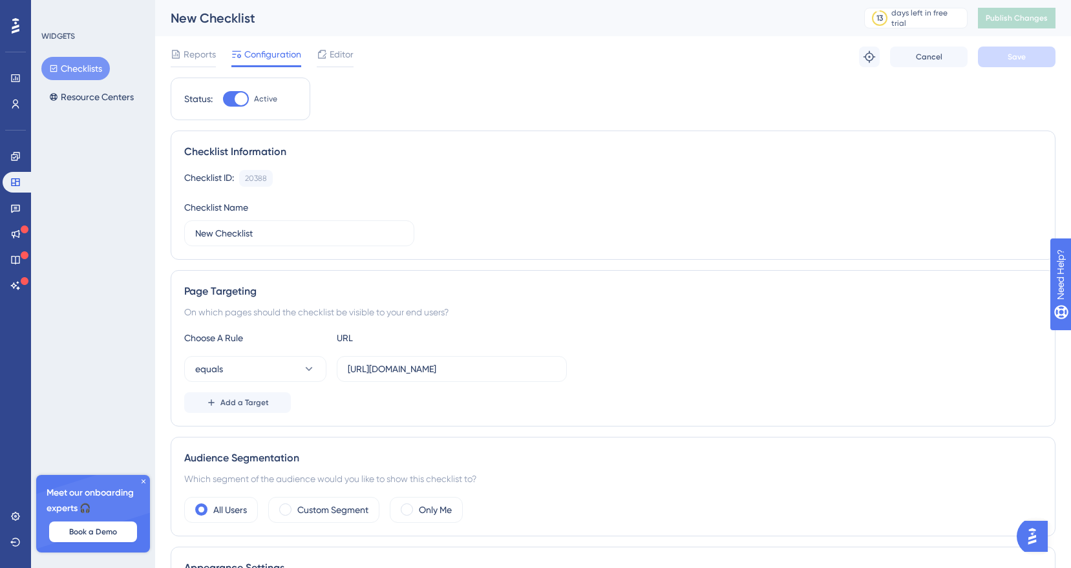
click at [17, 30] on icon at bounding box center [16, 26] width 8 height 16
